Goal: Check status: Check status

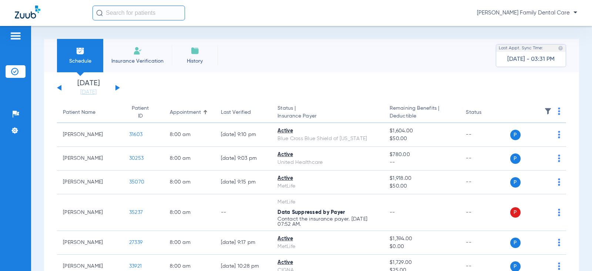
click at [117, 87] on button at bounding box center [118, 88] width 4 height 6
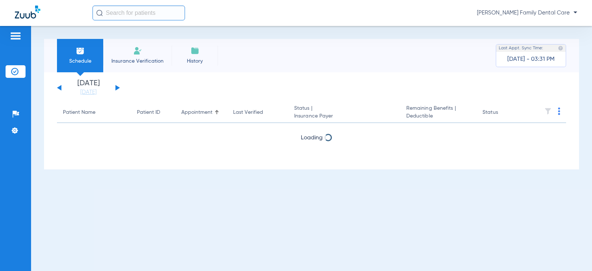
click at [117, 87] on button at bounding box center [118, 88] width 4 height 6
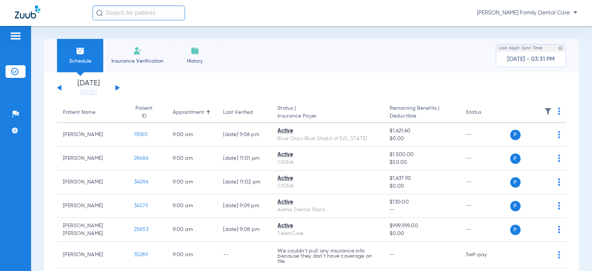
click at [59, 88] on button at bounding box center [59, 88] width 4 height 6
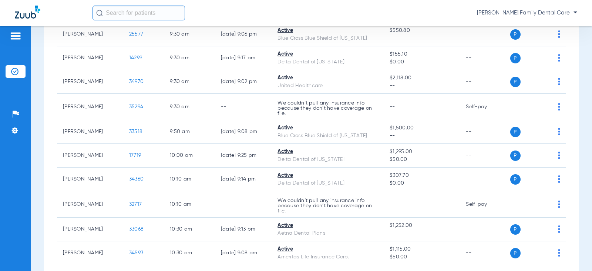
scroll to position [444, 0]
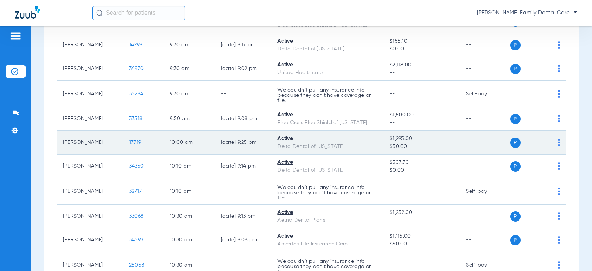
click at [135, 145] on span "17719" at bounding box center [135, 142] width 12 height 5
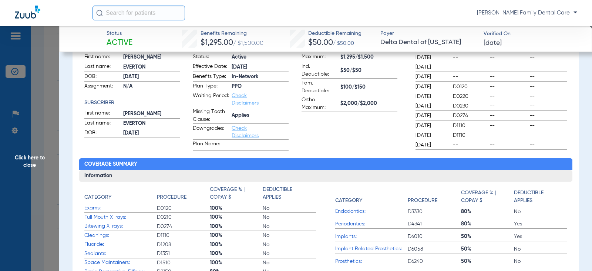
scroll to position [148, 0]
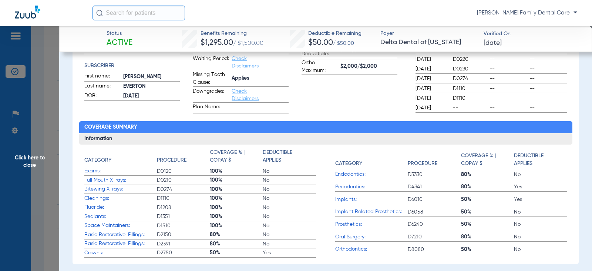
click at [20, 155] on span "Click here to close" at bounding box center [29, 161] width 59 height 271
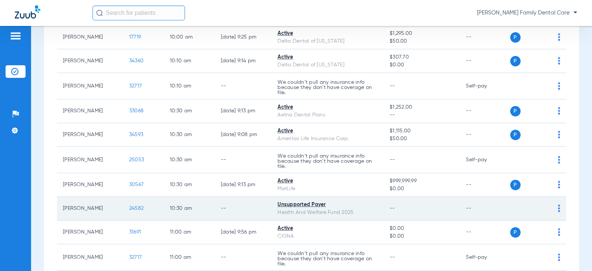
scroll to position [555, 0]
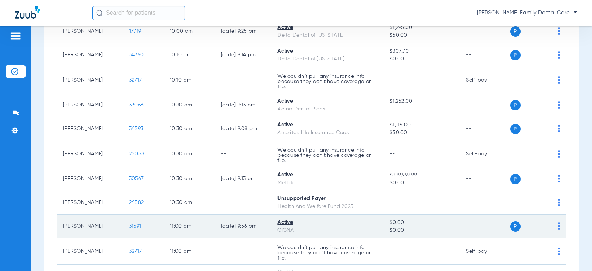
click at [130, 228] on span "31691" at bounding box center [135, 225] width 12 height 5
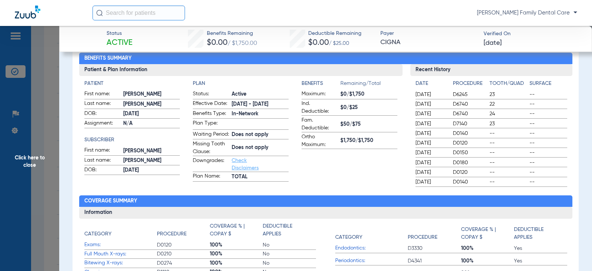
scroll to position [0, 0]
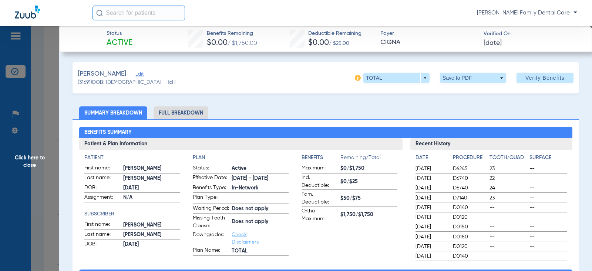
click at [186, 116] on li "Full Breakdown" at bounding box center [181, 112] width 55 height 13
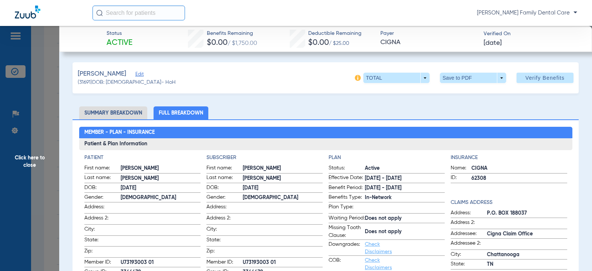
click at [26, 161] on span "Click here to close" at bounding box center [29, 161] width 59 height 271
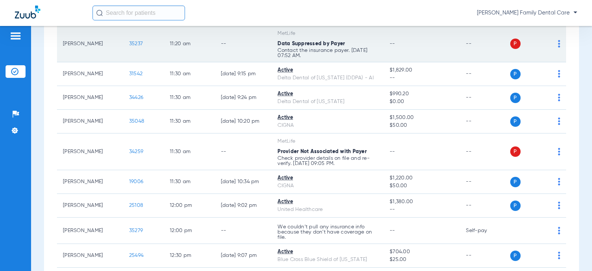
scroll to position [814, 0]
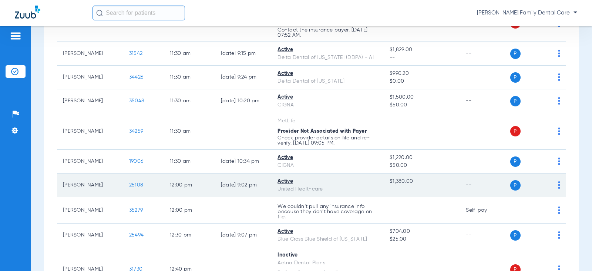
click at [129, 187] on span "25108" at bounding box center [136, 184] width 14 height 5
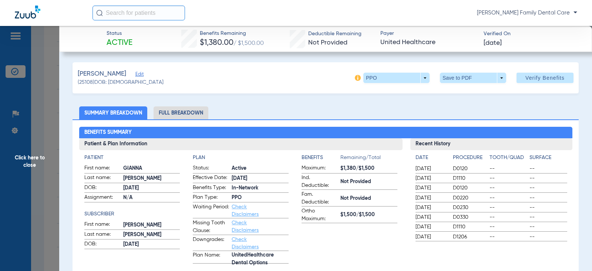
click at [30, 157] on span "Click here to close" at bounding box center [29, 161] width 59 height 271
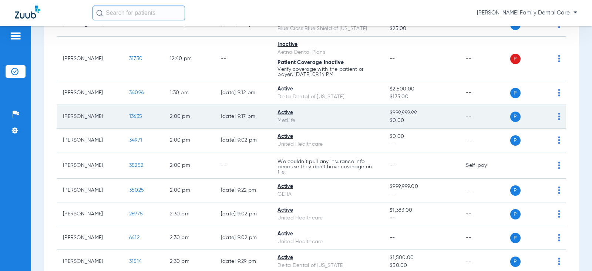
scroll to position [1037, 0]
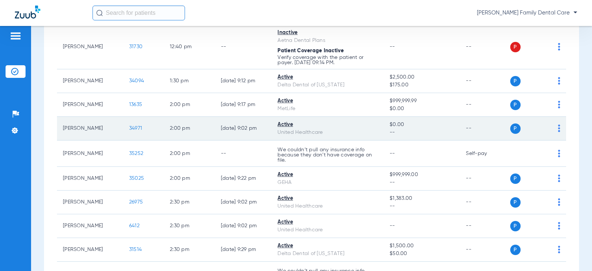
click at [131, 131] on span "34971" at bounding box center [135, 127] width 13 height 5
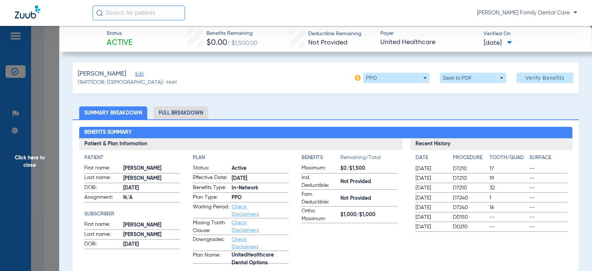
click at [198, 116] on li "Full Breakdown" at bounding box center [181, 112] width 55 height 13
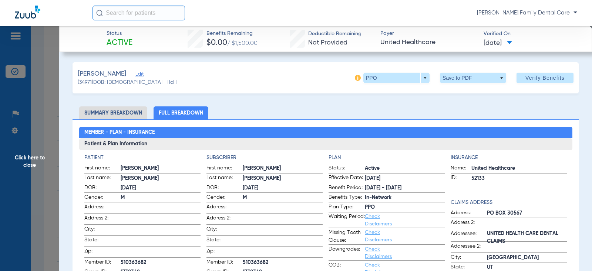
click at [27, 160] on span "Click here to close" at bounding box center [29, 161] width 59 height 271
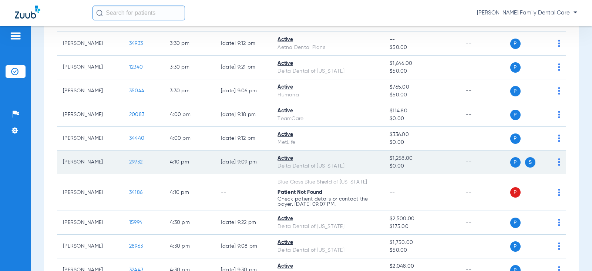
scroll to position [1444, 0]
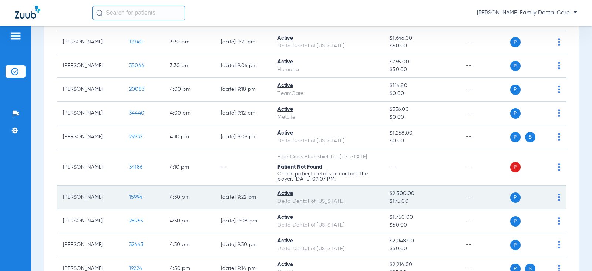
click at [133, 199] on span "15994" at bounding box center [135, 196] width 13 height 5
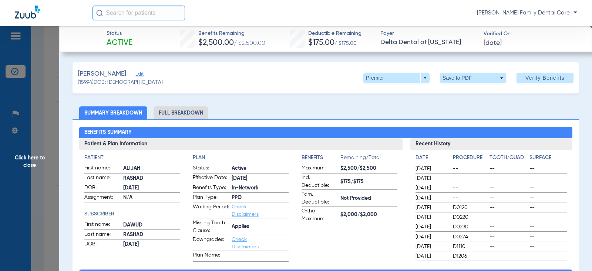
scroll to position [37, 0]
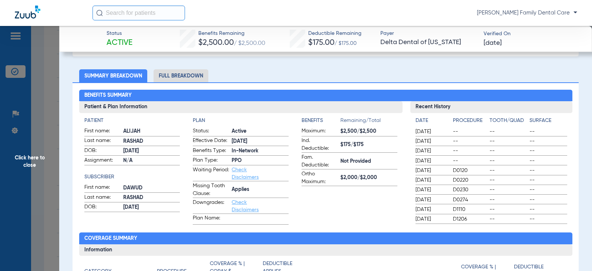
click at [199, 78] on li "Full Breakdown" at bounding box center [181, 75] width 55 height 13
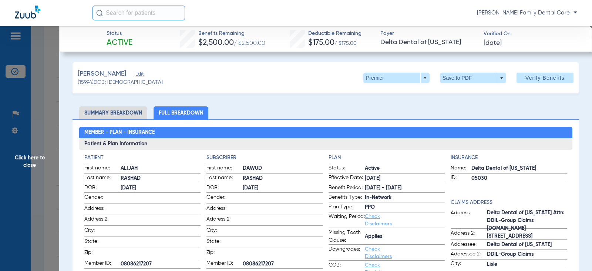
scroll to position [1494, 0]
click at [37, 162] on span "Click here to close" at bounding box center [29, 161] width 59 height 271
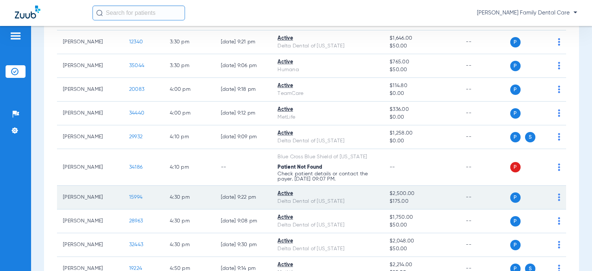
click at [133, 198] on span "15994" at bounding box center [135, 196] width 13 height 5
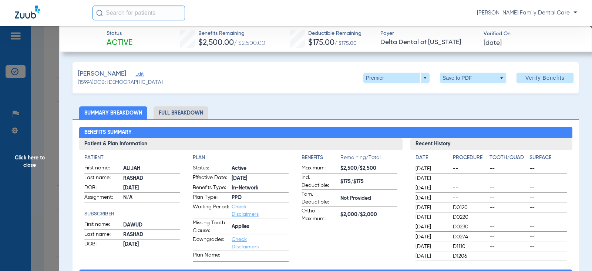
click at [21, 155] on span "Click here to close" at bounding box center [29, 161] width 59 height 271
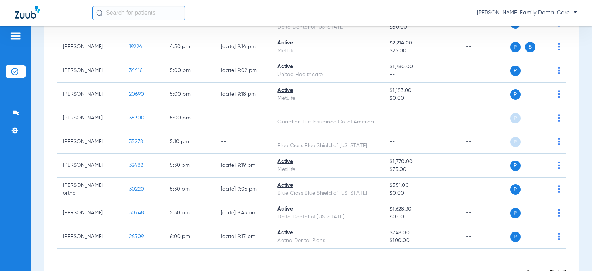
scroll to position [1716, 0]
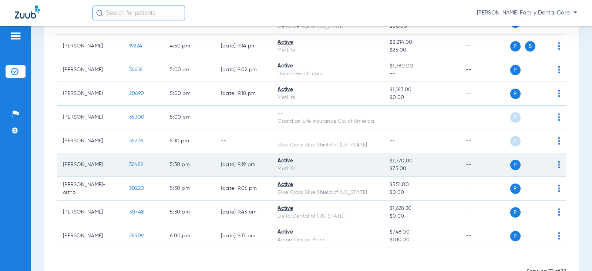
click at [131, 163] on span "32482" at bounding box center [136, 164] width 14 height 5
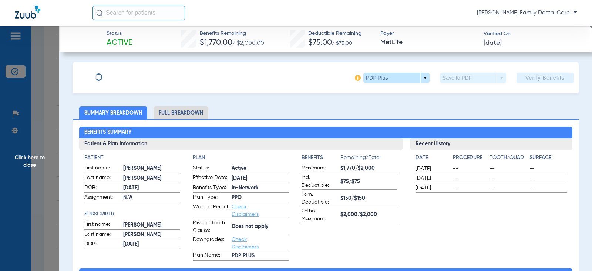
click at [181, 110] on li "Full Breakdown" at bounding box center [181, 112] width 55 height 13
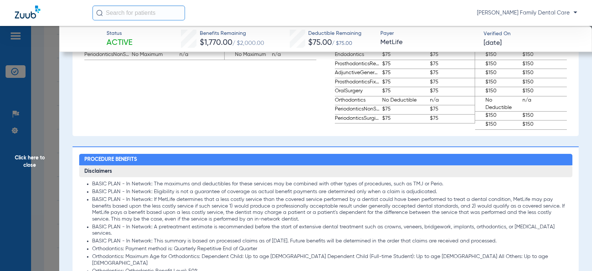
scroll to position [518, 0]
